Goal: Task Accomplishment & Management: Use online tool/utility

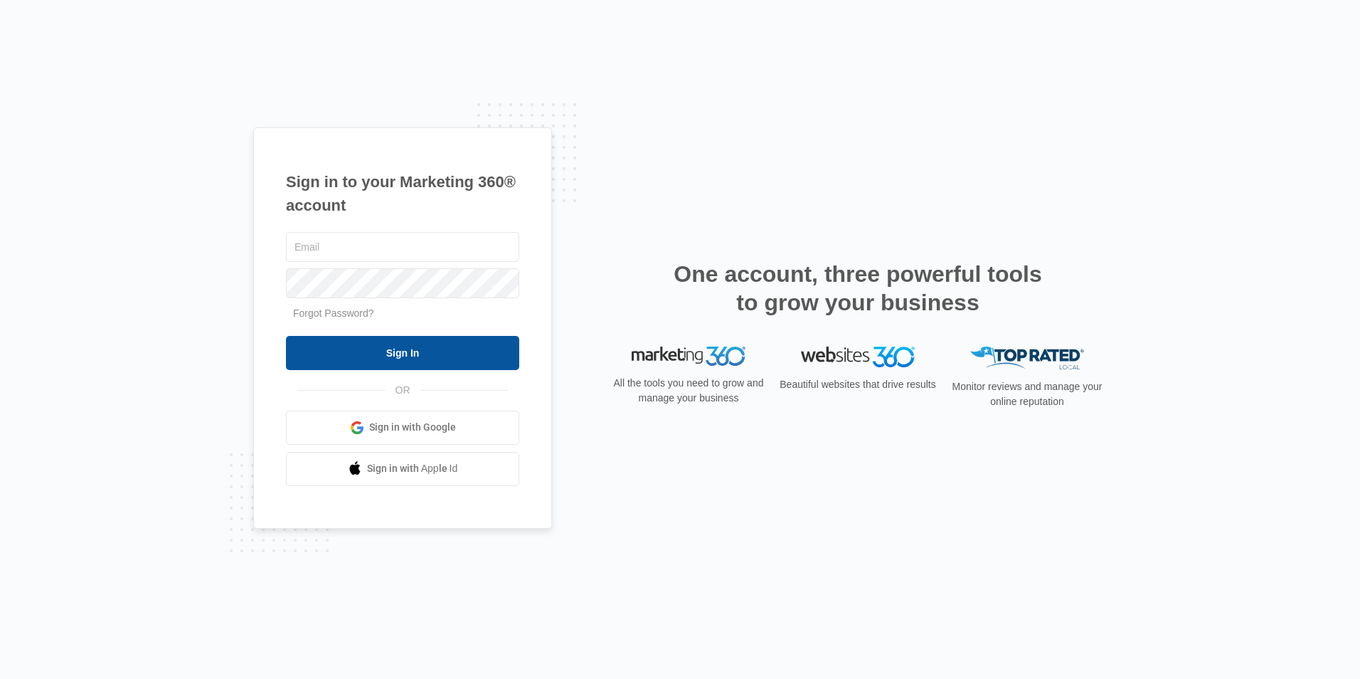
type input "[EMAIL_ADDRESS][DOMAIN_NAME]"
click at [406, 356] on input "Sign In" at bounding box center [402, 353] width 233 height 34
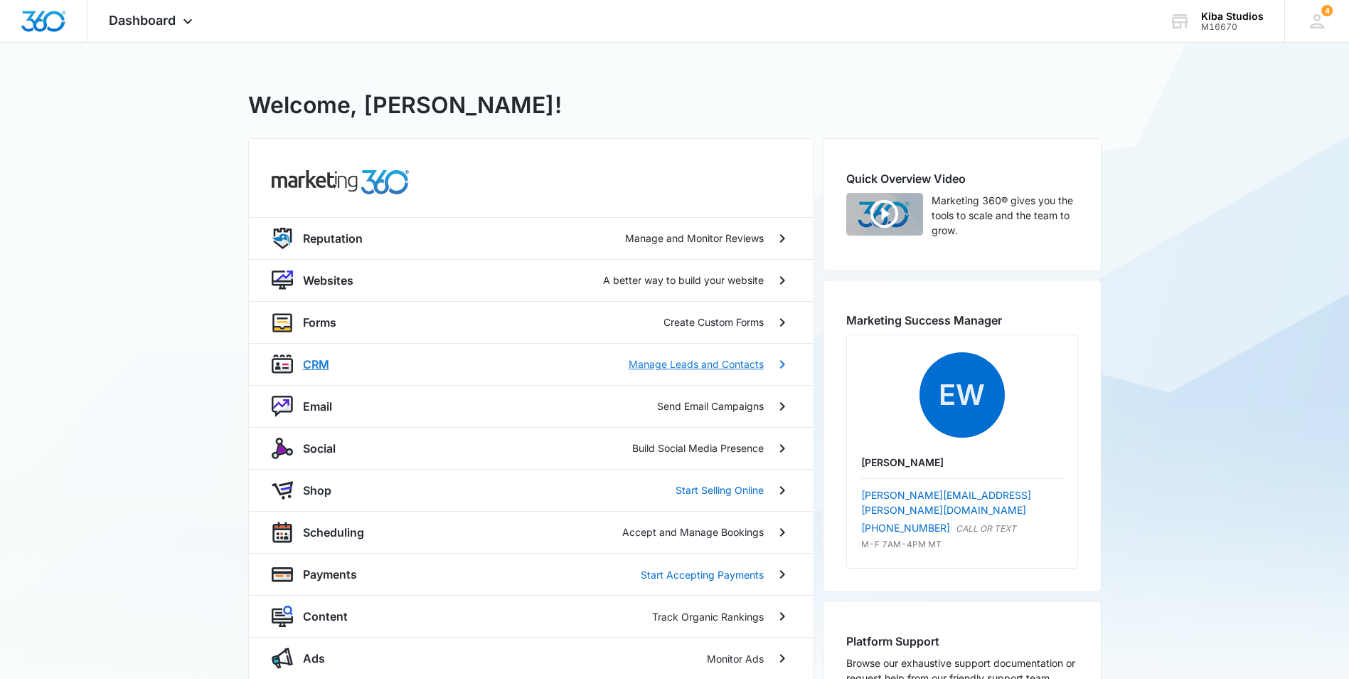
click at [324, 363] on p "CRM" at bounding box center [316, 364] width 26 height 17
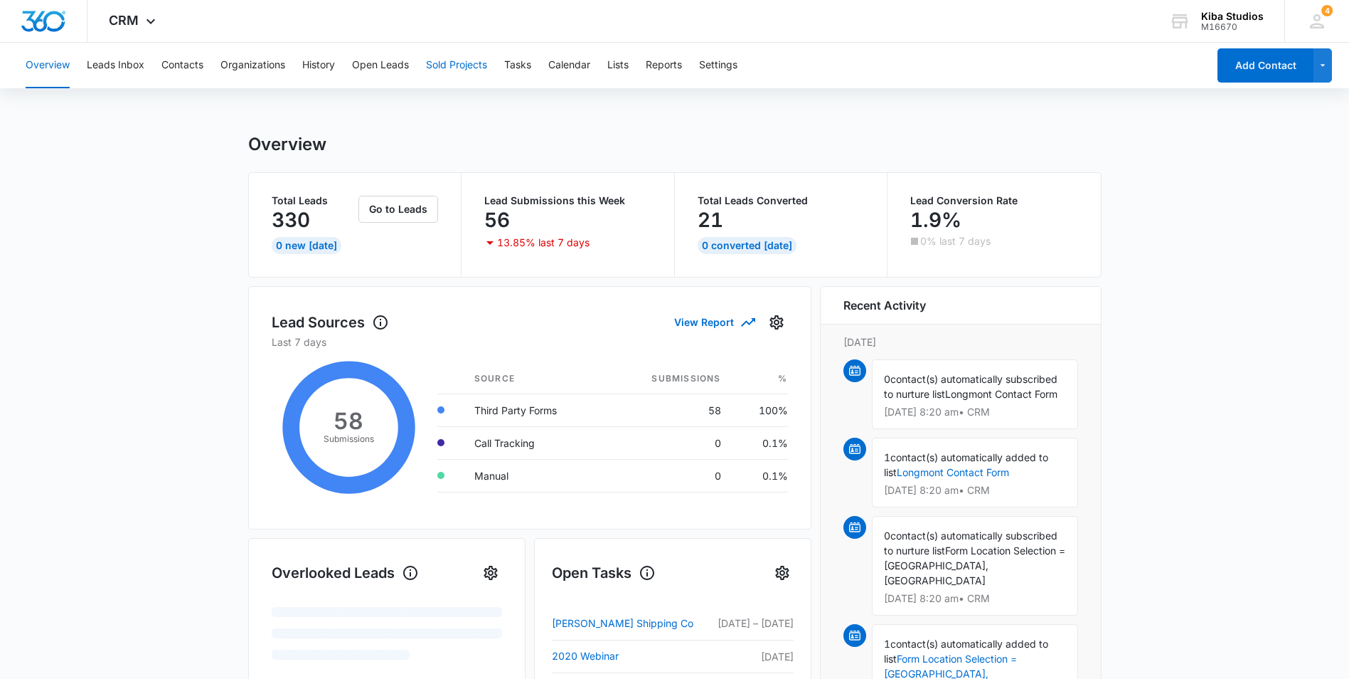
click at [445, 68] on button "Sold Projects" at bounding box center [456, 66] width 61 height 46
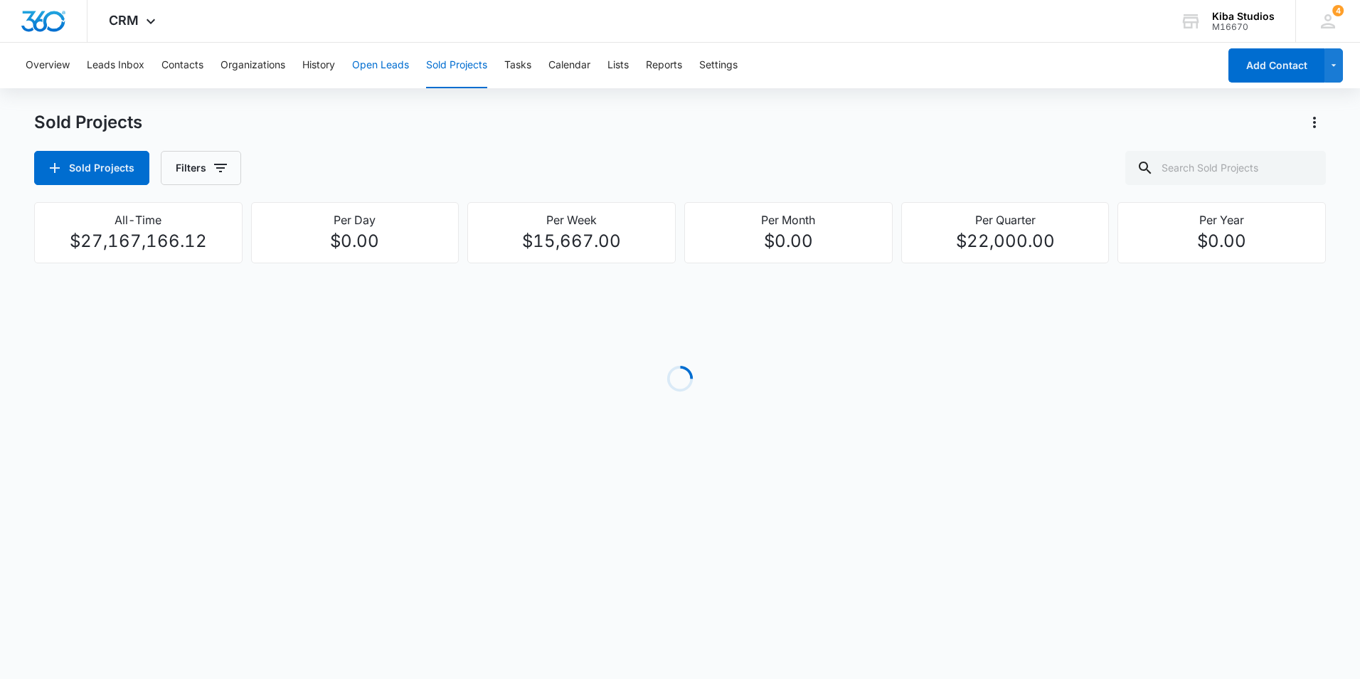
click at [398, 62] on button "Open Leads" at bounding box center [380, 66] width 57 height 46
click at [211, 167] on icon "button" at bounding box center [213, 168] width 13 height 9
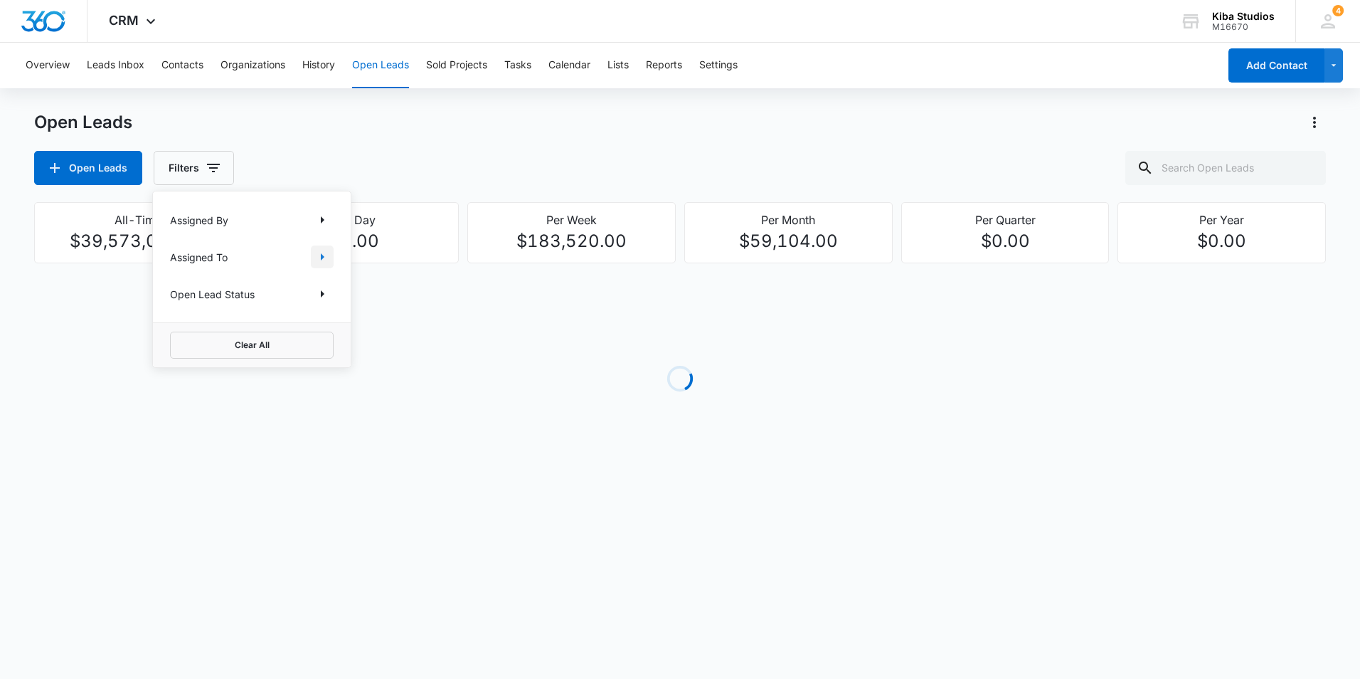
click at [322, 266] on button "Show Assigned To filters" at bounding box center [322, 256] width 23 height 23
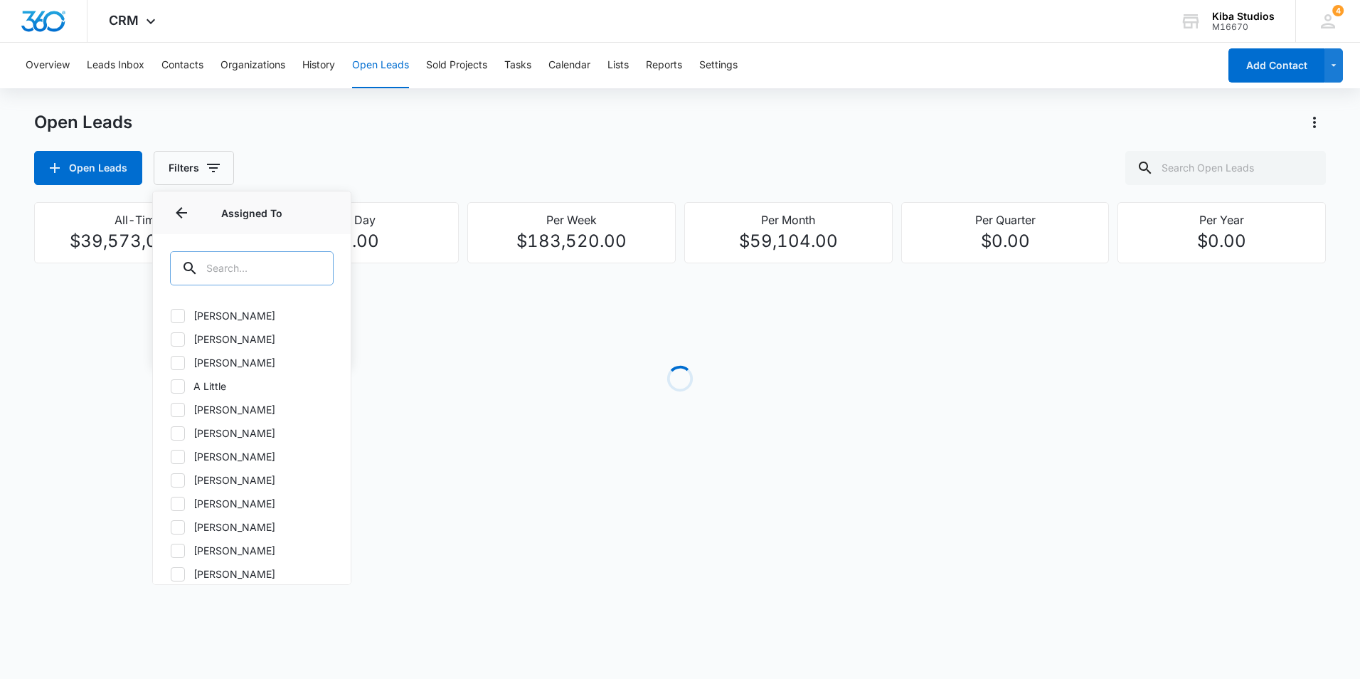
click at [274, 271] on input "text" at bounding box center [252, 268] width 164 height 34
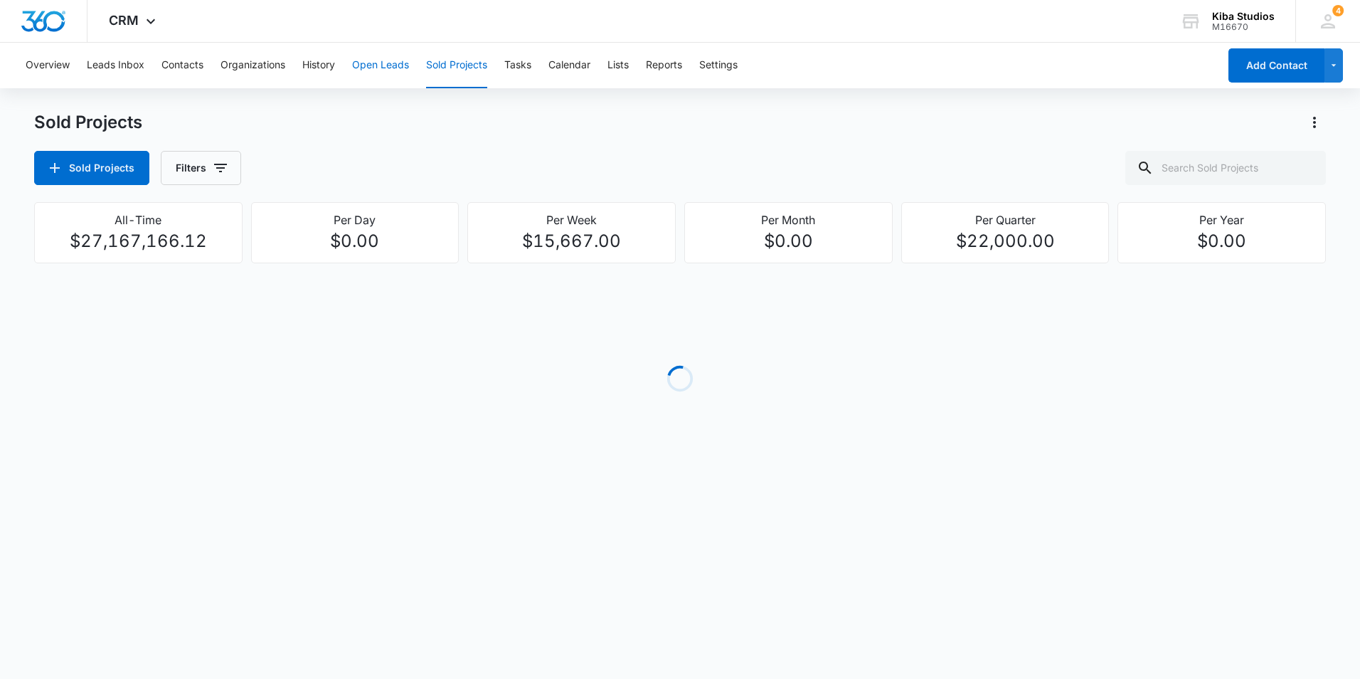
click at [393, 68] on button "Open Leads" at bounding box center [380, 66] width 57 height 46
click at [211, 165] on icon "button" at bounding box center [213, 168] width 13 height 9
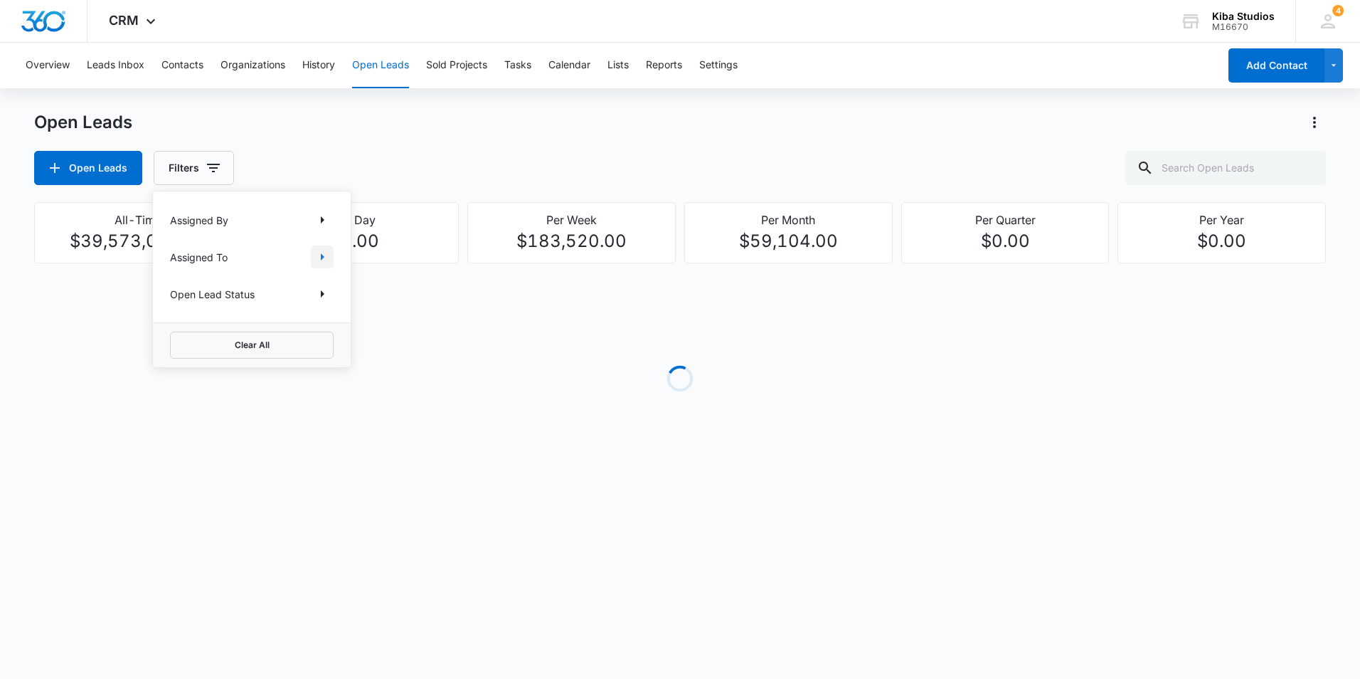
click at [322, 260] on icon "Show Assigned To filters" at bounding box center [322, 256] width 17 height 17
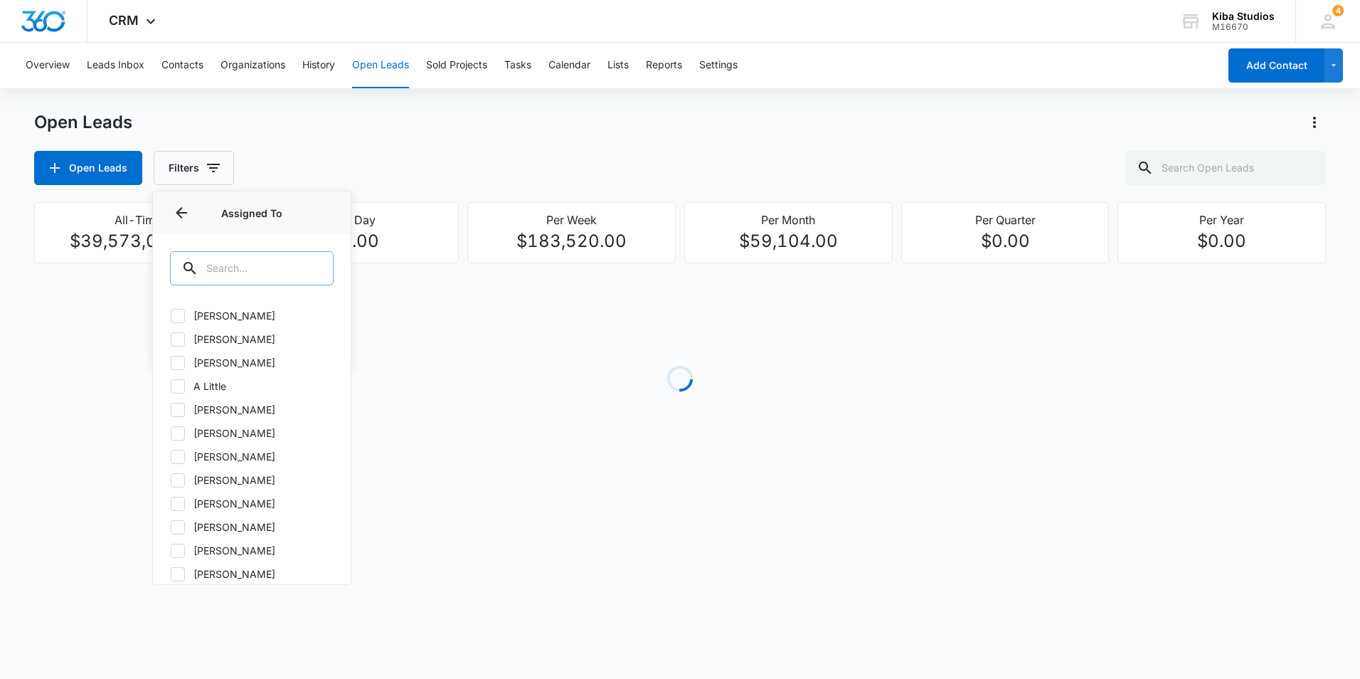
click at [293, 263] on input "text" at bounding box center [252, 268] width 164 height 34
click at [179, 413] on icon at bounding box center [177, 409] width 13 height 13
click at [171, 410] on input "[PERSON_NAME]" at bounding box center [170, 409] width 1 height 1
checkbox input "true"
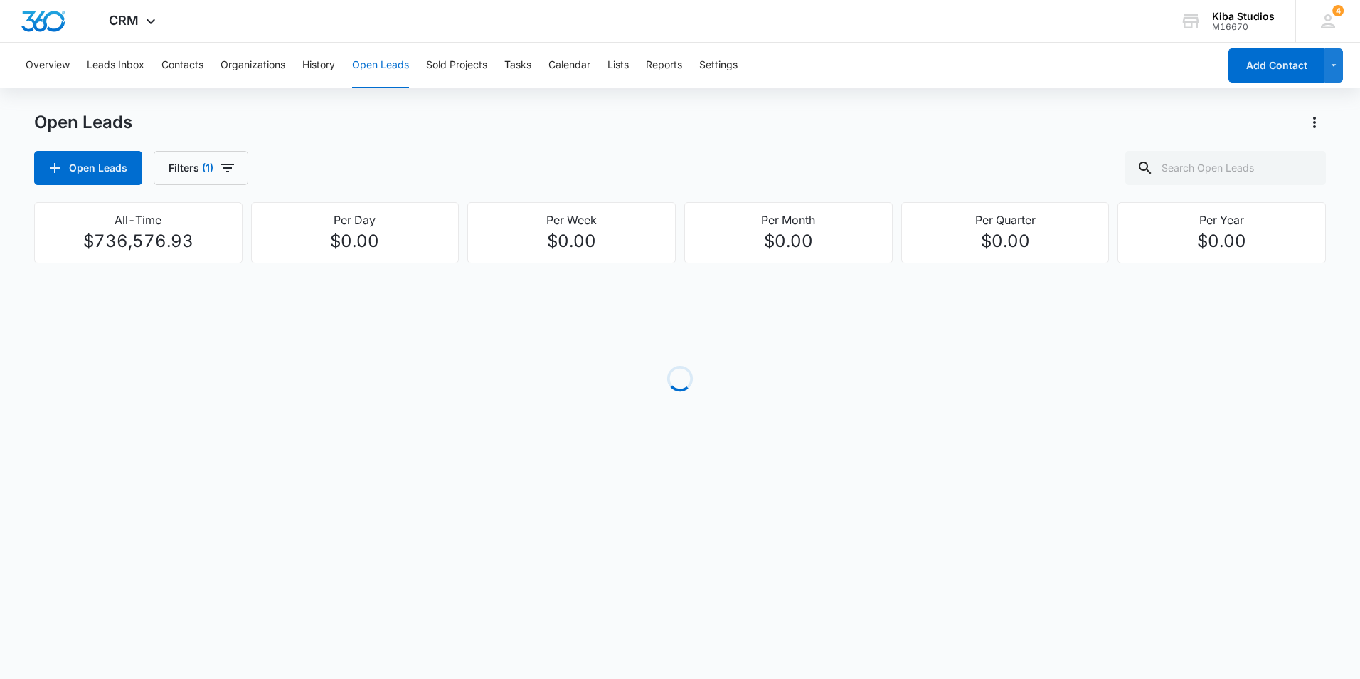
click at [539, 154] on div "Open Leads Filters (1)" at bounding box center [680, 168] width 1292 height 34
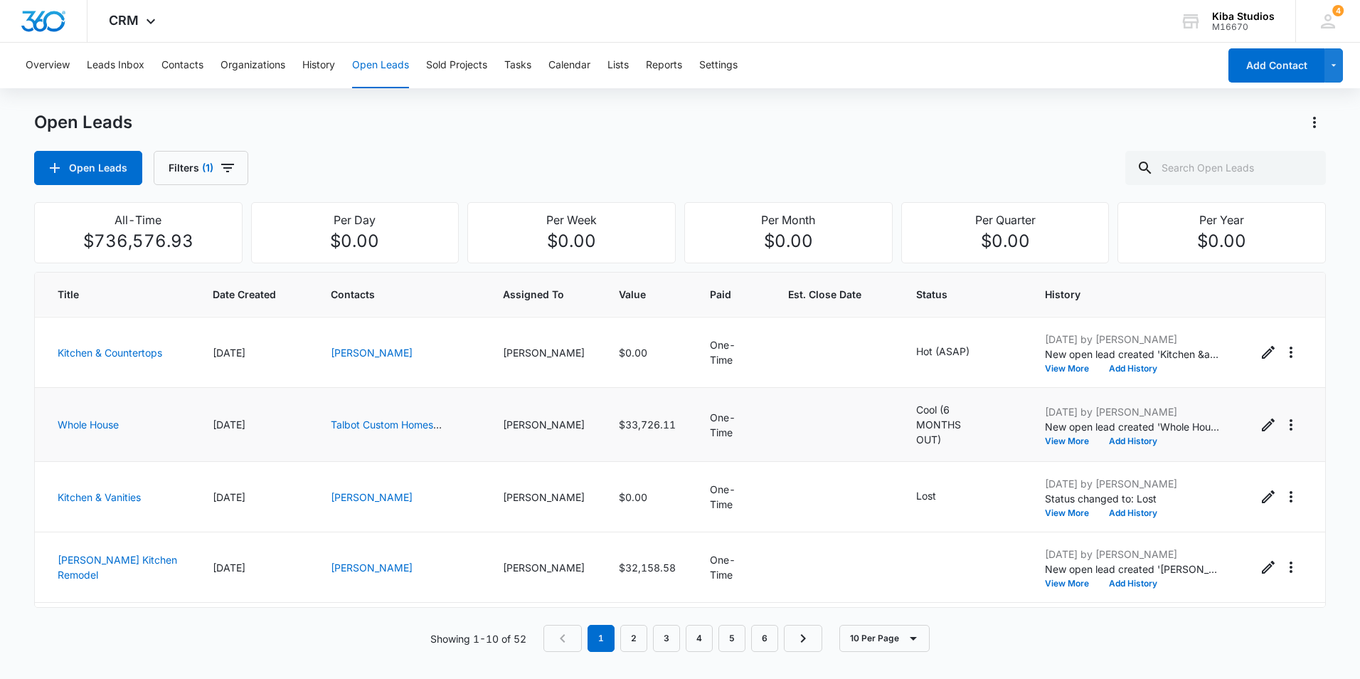
scroll to position [142, 0]
click at [396, 421] on link "Talbot Custom Homes [GEOGRAPHIC_DATA]" at bounding box center [386, 433] width 111 height 27
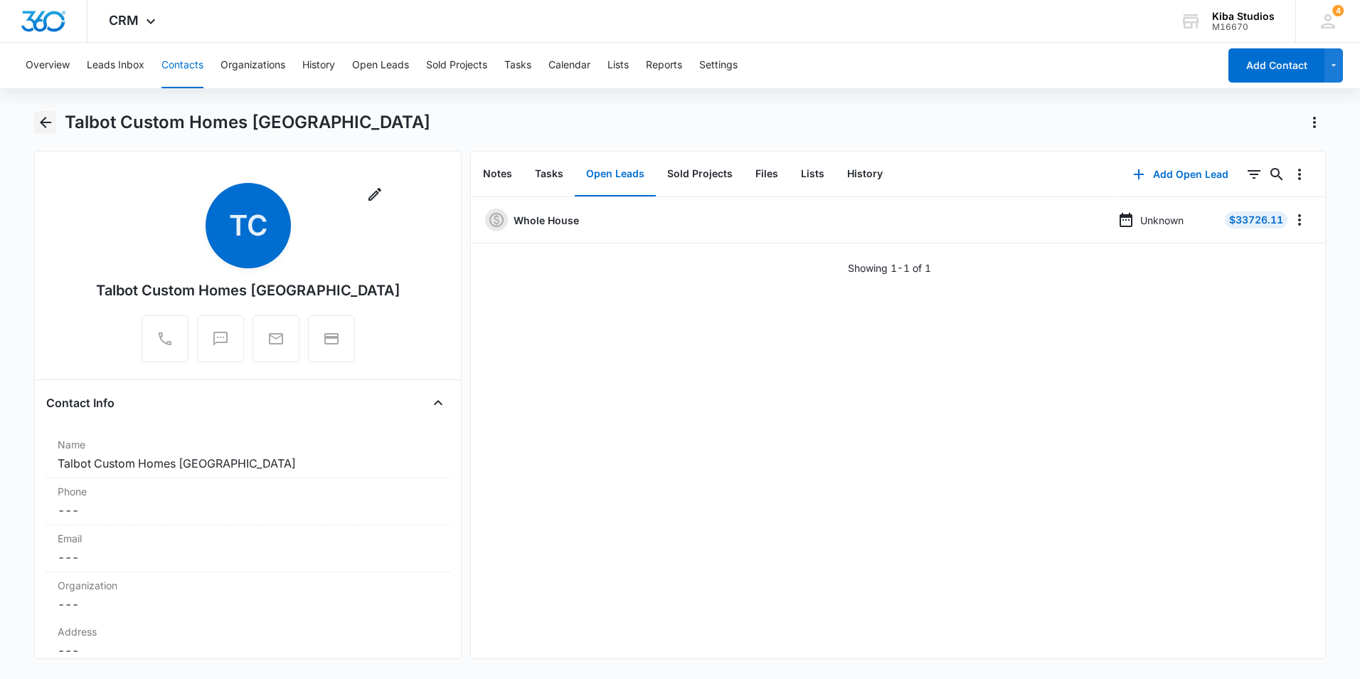
click at [48, 124] on icon "Back" at bounding box center [45, 122] width 17 height 17
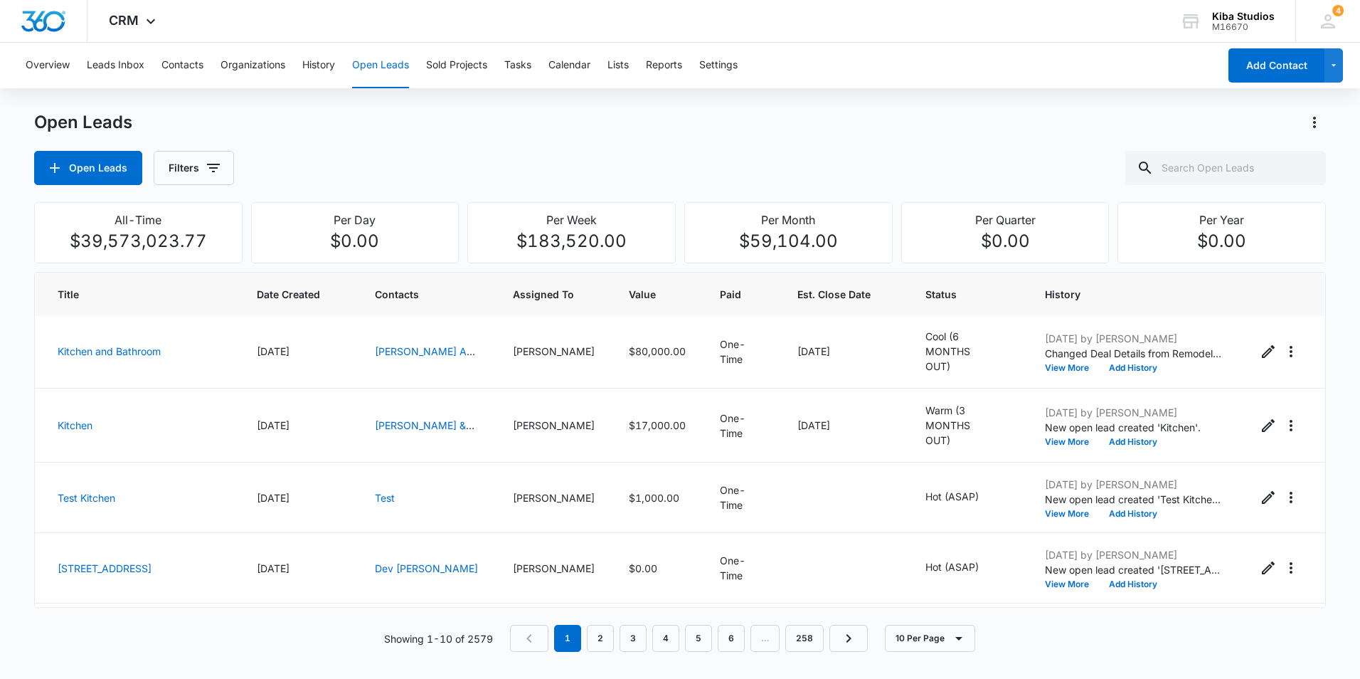
scroll to position [356, 0]
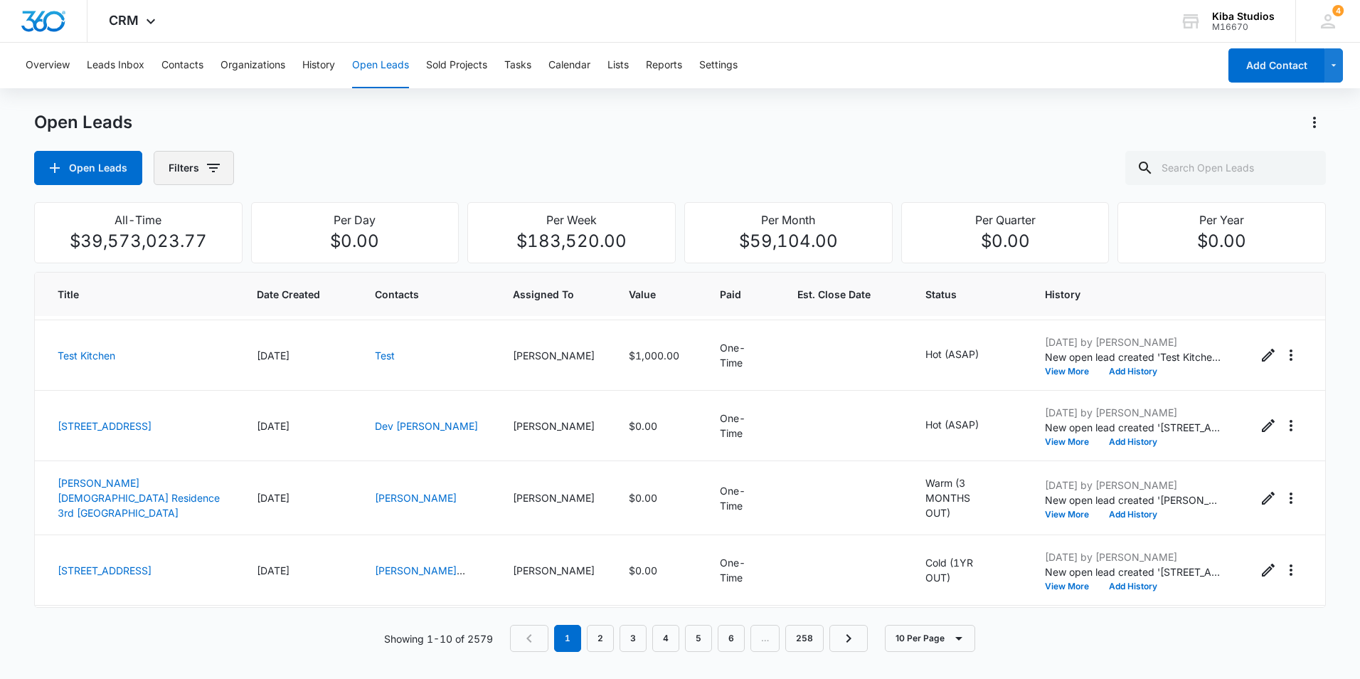
click at [210, 176] on span "button" at bounding box center [213, 167] width 17 height 17
click at [317, 255] on icon "Show Assigned To filters" at bounding box center [322, 256] width 17 height 17
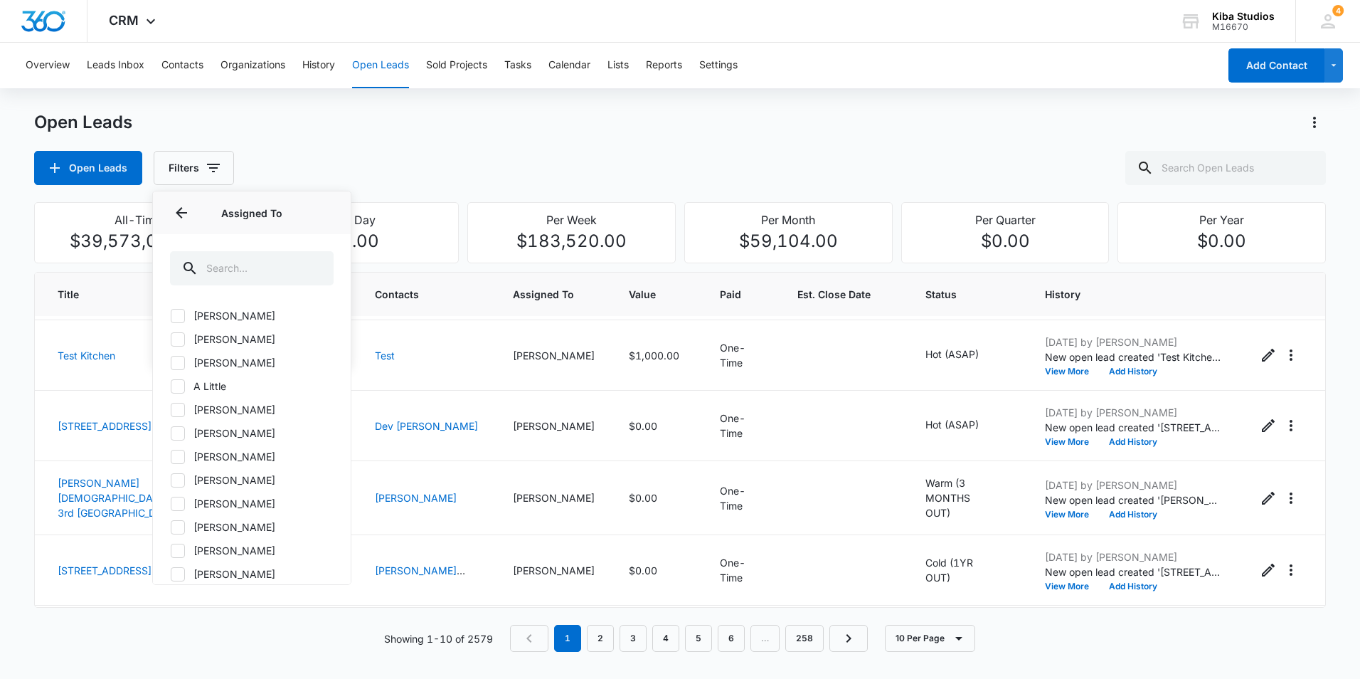
click at [174, 410] on icon at bounding box center [178, 409] width 9 height 6
click at [171, 410] on input "[PERSON_NAME]" at bounding box center [170, 409] width 1 height 1
checkbox input "true"
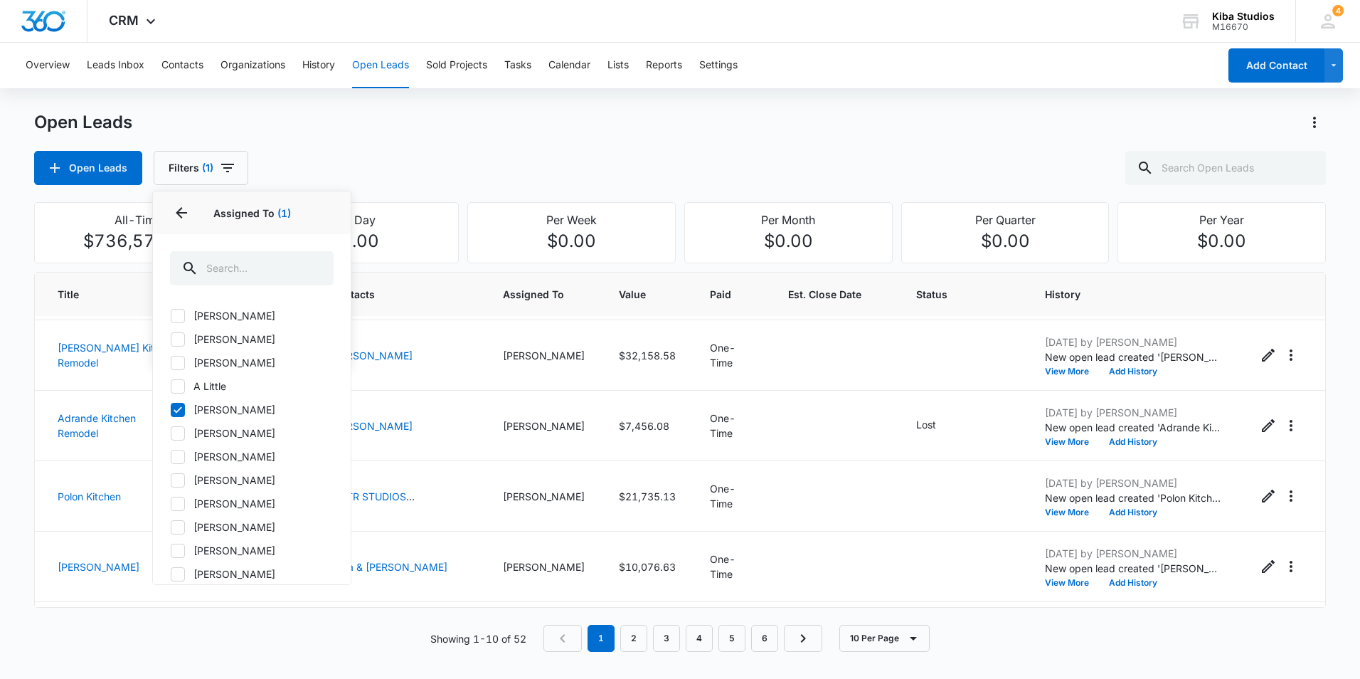
click at [700, 141] on div "Open Leads Open Leads Filters (1) Assigned By Assigned To 1 Assigned To (1) [PE…" at bounding box center [680, 148] width 1292 height 74
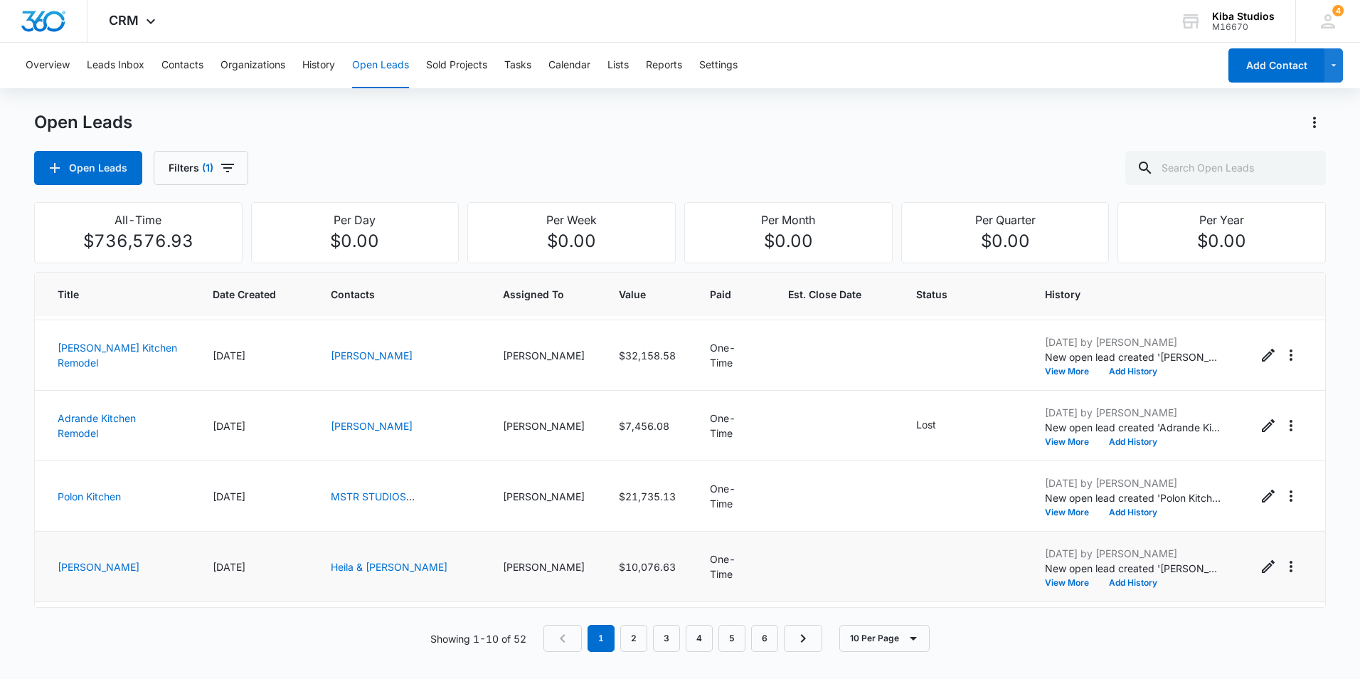
scroll to position [413, 0]
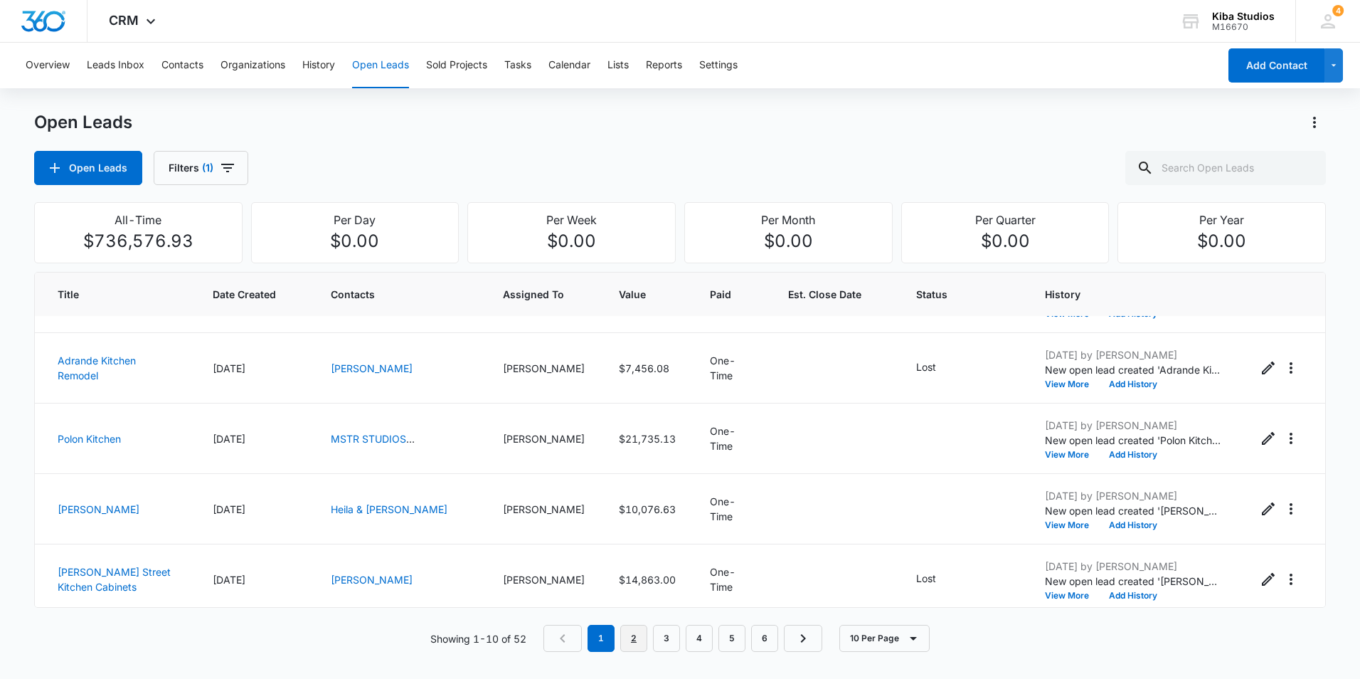
click at [625, 640] on link "2" at bounding box center [633, 638] width 27 height 27
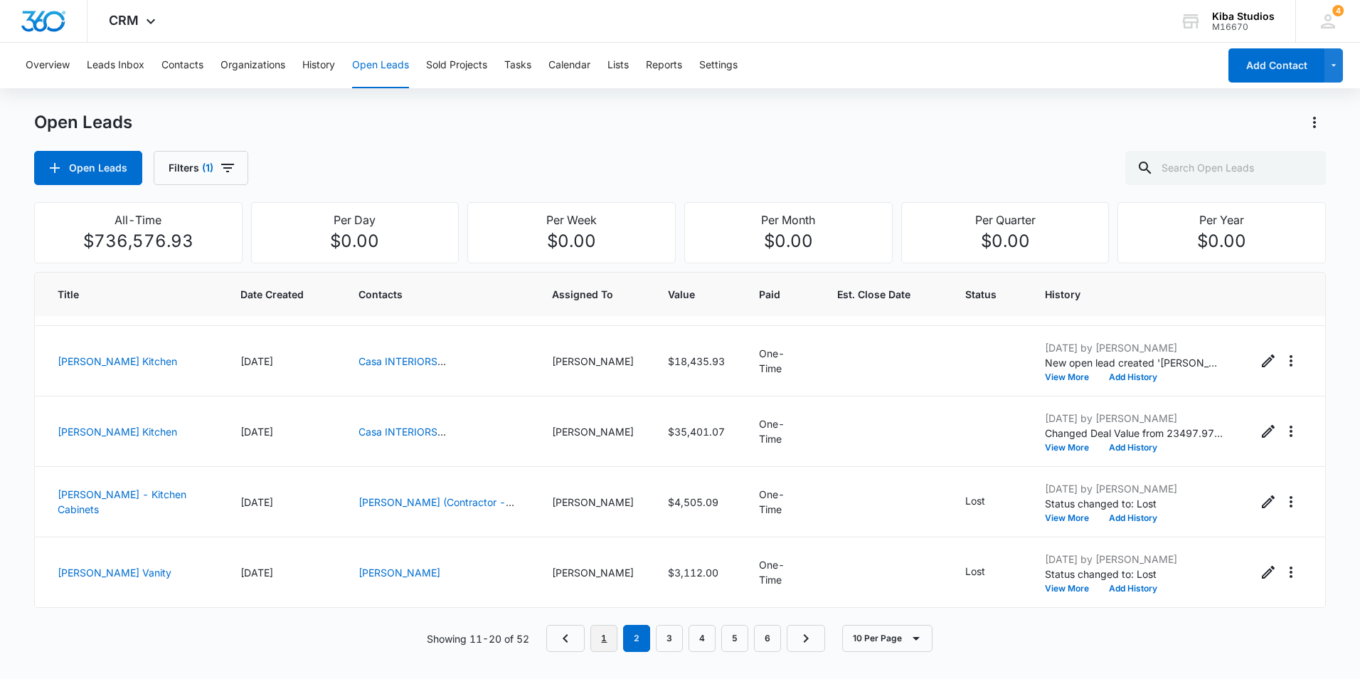
click at [610, 639] on link "1" at bounding box center [603, 638] width 27 height 27
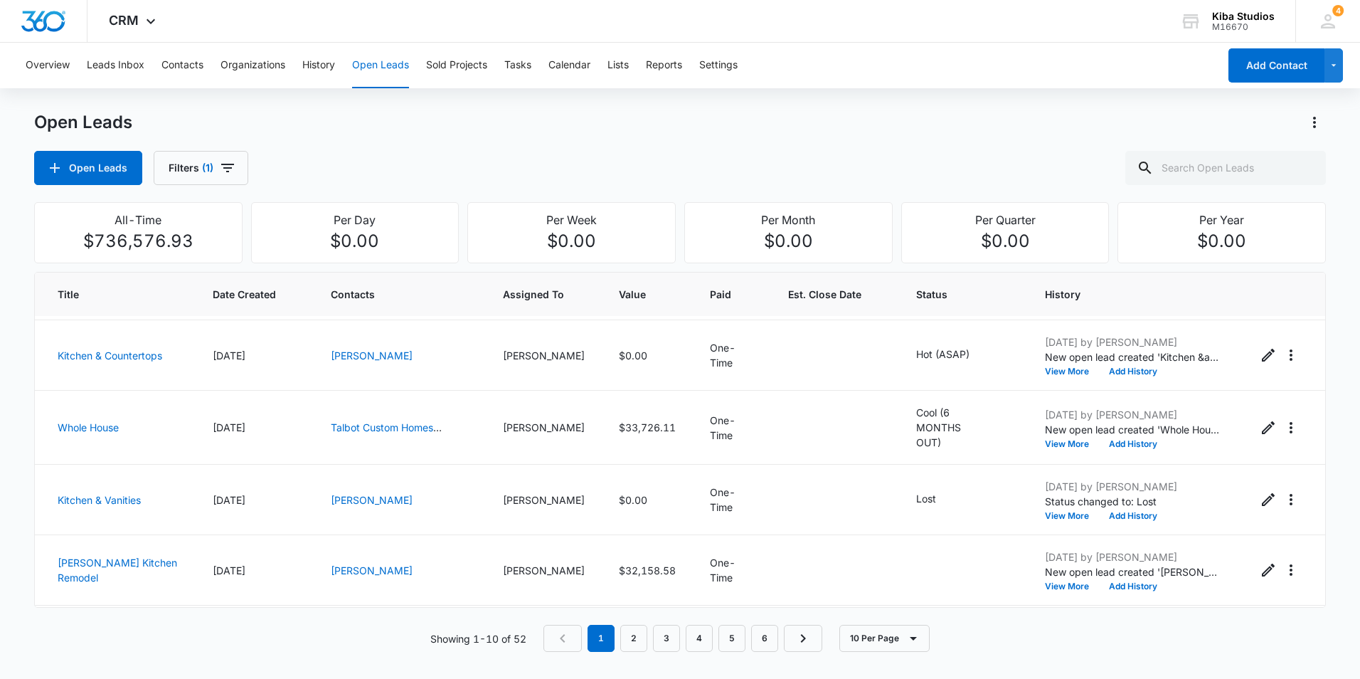
scroll to position [142, 0]
